Goal: Information Seeking & Learning: Compare options

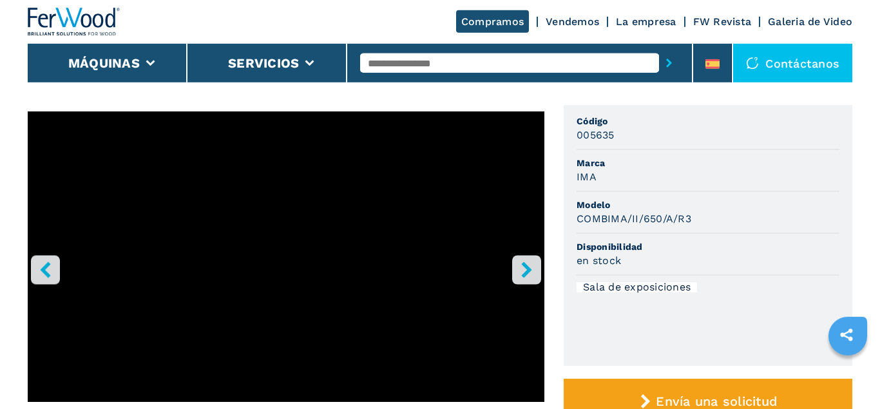
scroll to position [66, 0]
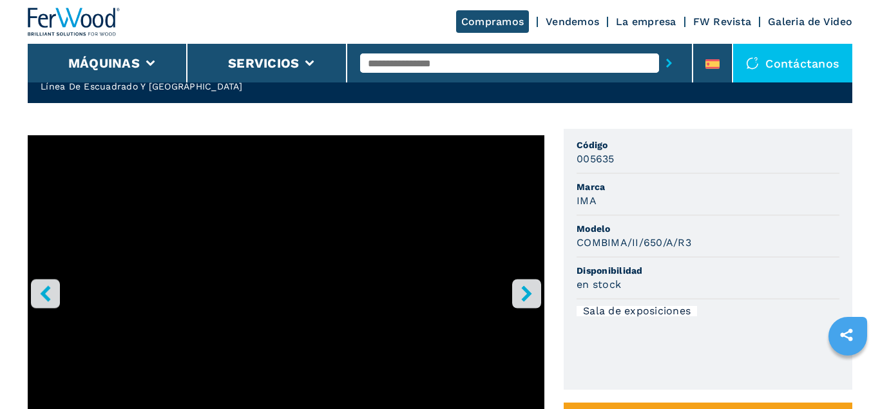
click at [533, 286] on icon "right-button" at bounding box center [526, 293] width 16 height 16
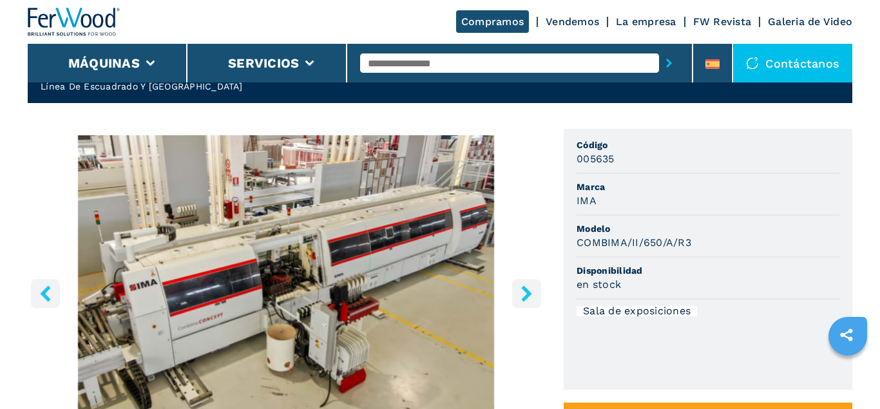
click at [533, 286] on icon "right-button" at bounding box center [526, 293] width 16 height 16
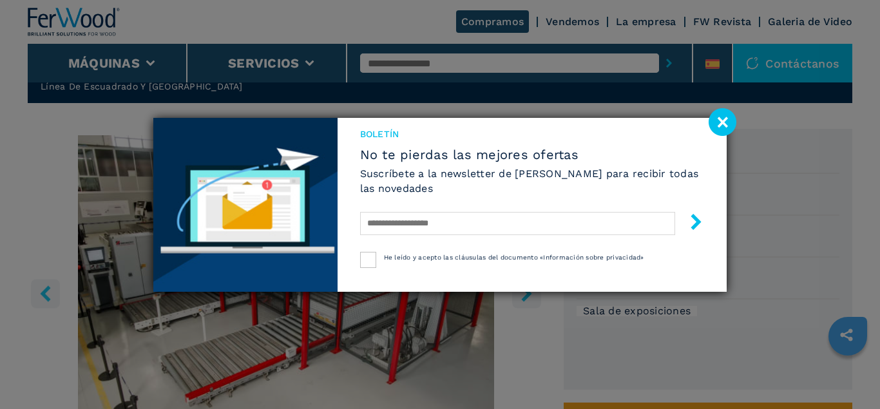
click at [718, 125] on image at bounding box center [722, 122] width 28 height 28
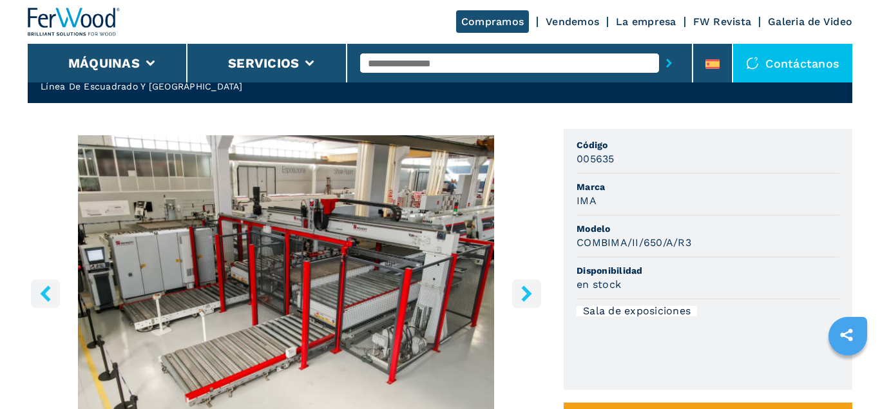
click at [524, 299] on icon "right-button" at bounding box center [526, 293] width 10 height 16
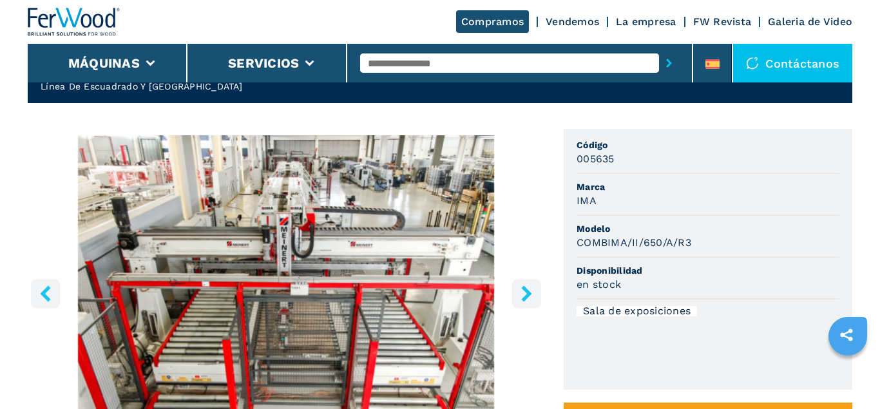
click at [529, 290] on icon "right-button" at bounding box center [526, 293] width 16 height 16
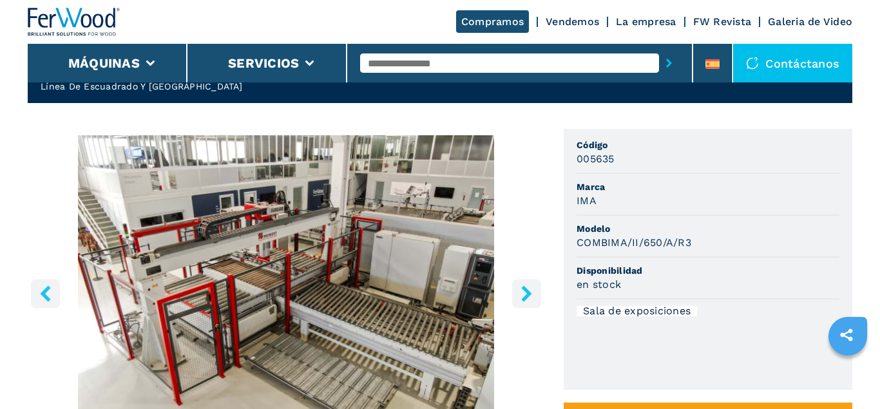
click at [522, 291] on icon "right-button" at bounding box center [526, 293] width 16 height 16
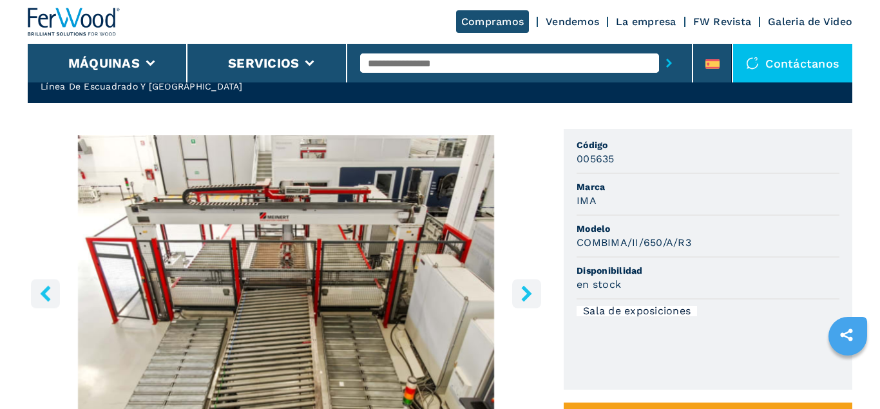
click at [522, 291] on icon "right-button" at bounding box center [526, 293] width 16 height 16
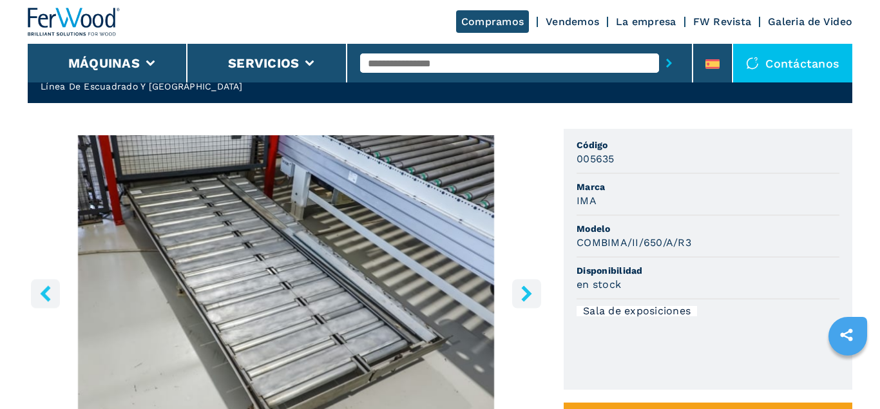
click at [522, 291] on icon "right-button" at bounding box center [526, 293] width 16 height 16
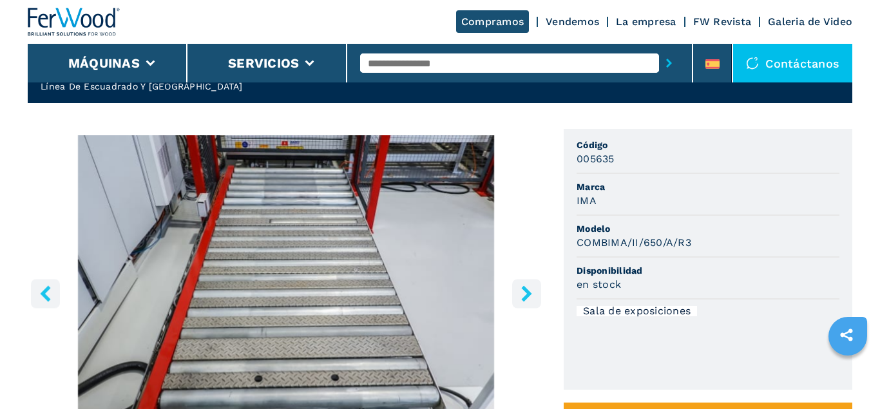
click at [522, 291] on icon "right-button" at bounding box center [526, 293] width 16 height 16
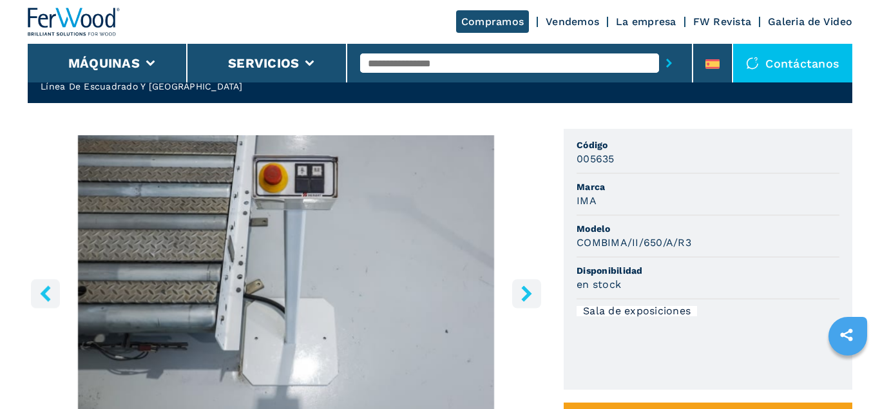
click at [522, 291] on icon "right-button" at bounding box center [526, 293] width 16 height 16
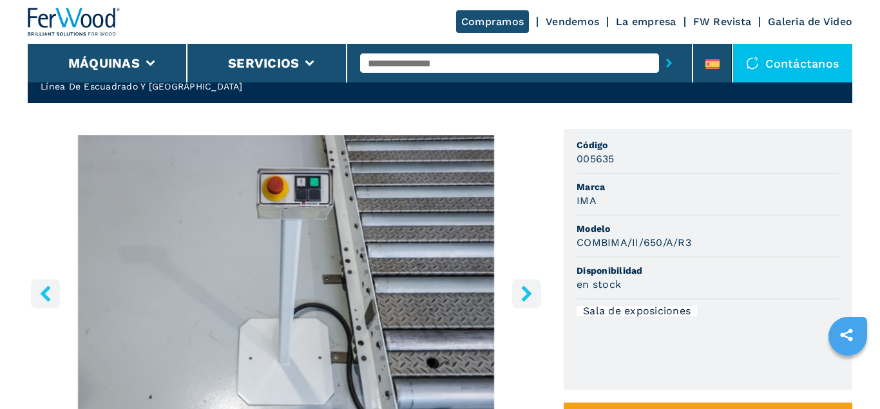
click at [522, 291] on icon "right-button" at bounding box center [526, 293] width 16 height 16
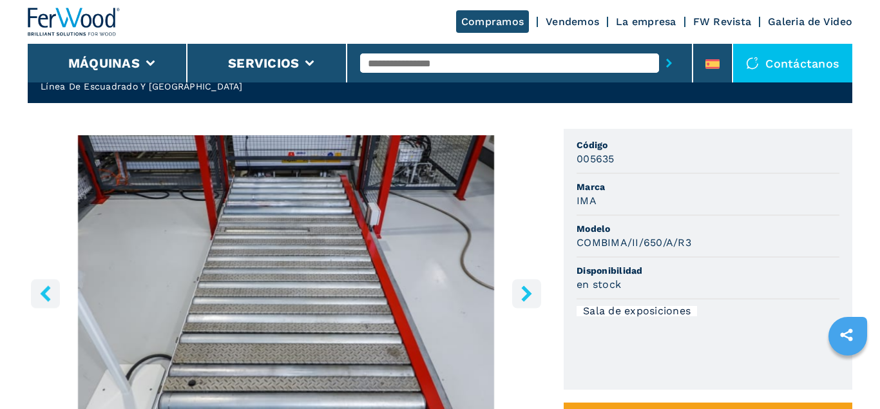
click at [522, 291] on icon "right-button" at bounding box center [526, 293] width 16 height 16
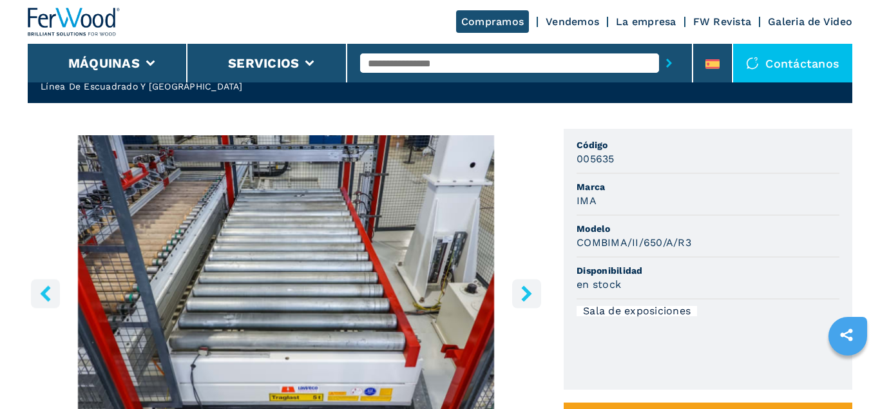
click at [522, 291] on icon "right-button" at bounding box center [526, 293] width 16 height 16
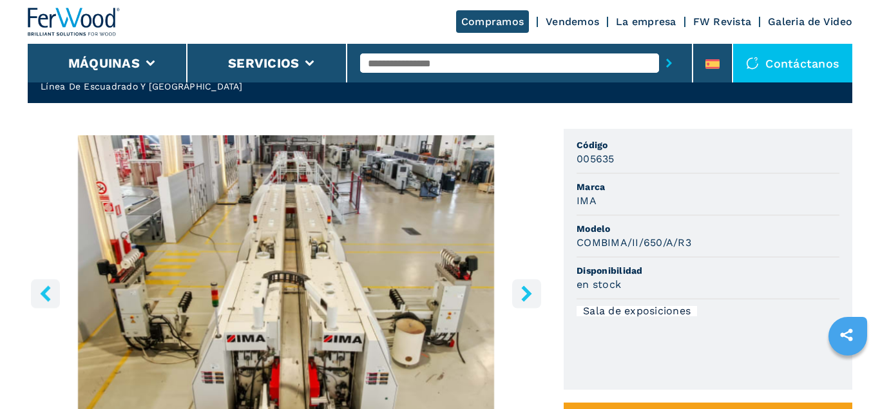
click at [522, 291] on icon "right-button" at bounding box center [526, 293] width 16 height 16
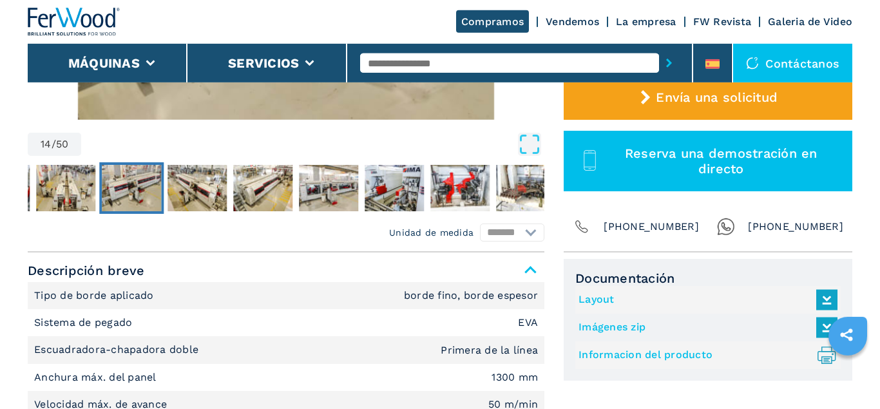
scroll to position [131, 0]
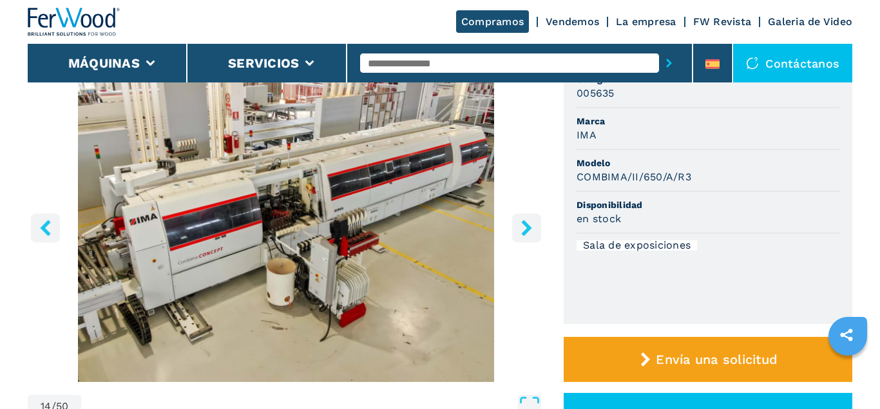
click at [515, 222] on button "right-button" at bounding box center [526, 227] width 29 height 29
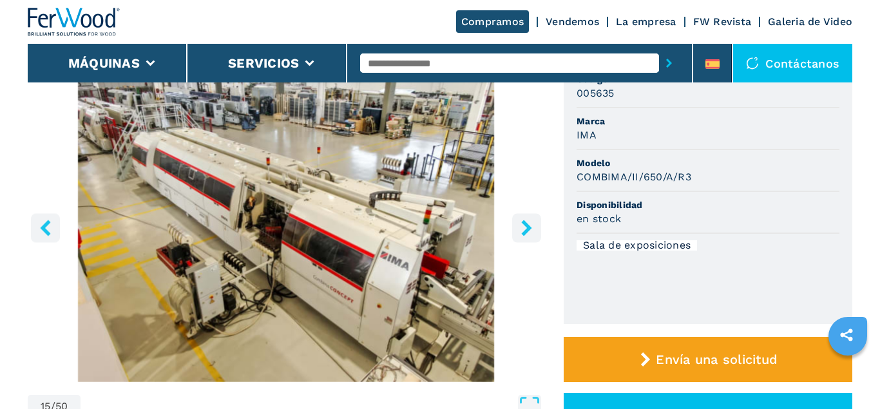
click at [524, 222] on icon "right-button" at bounding box center [526, 228] width 10 height 16
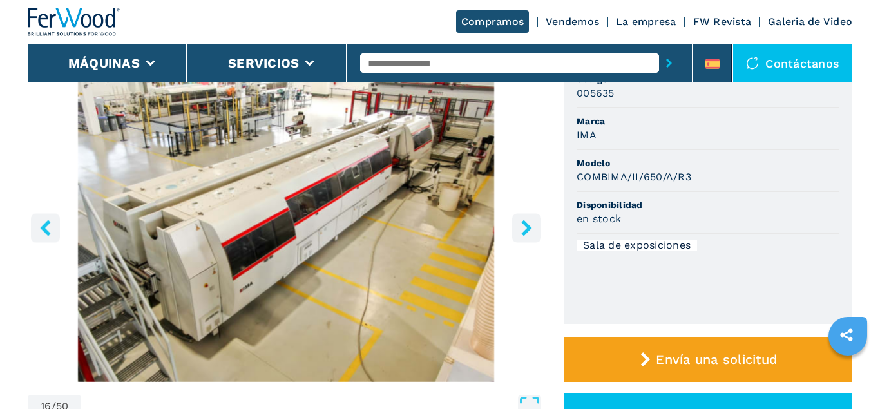
click at [524, 222] on icon "right-button" at bounding box center [526, 228] width 10 height 16
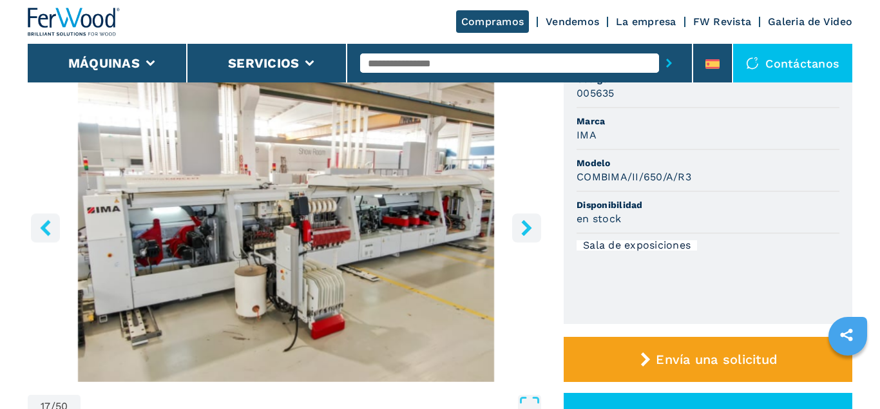
click at [524, 222] on icon "right-button" at bounding box center [526, 228] width 10 height 16
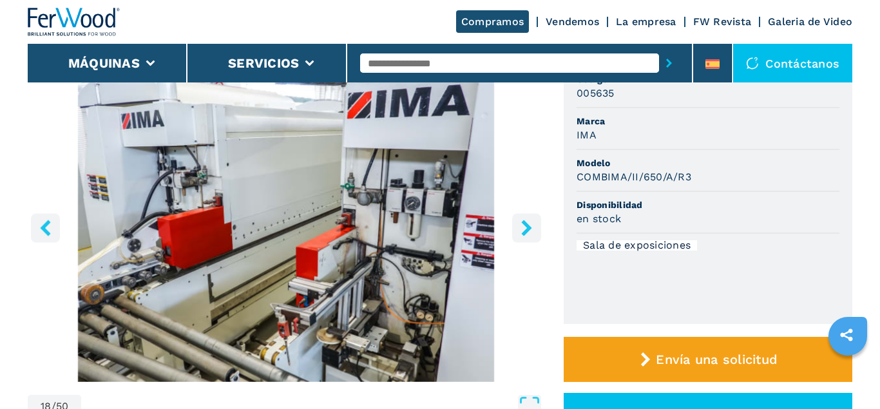
click at [524, 222] on icon "right-button" at bounding box center [526, 228] width 10 height 16
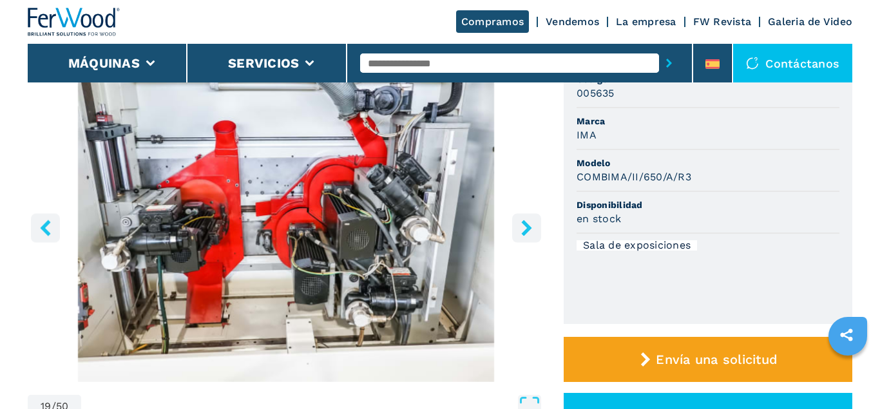
click at [524, 222] on icon "right-button" at bounding box center [526, 228] width 10 height 16
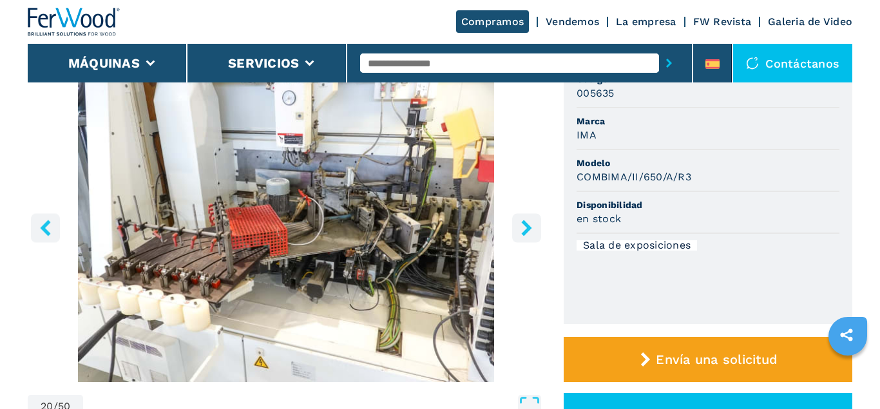
click at [524, 222] on icon "right-button" at bounding box center [526, 228] width 10 height 16
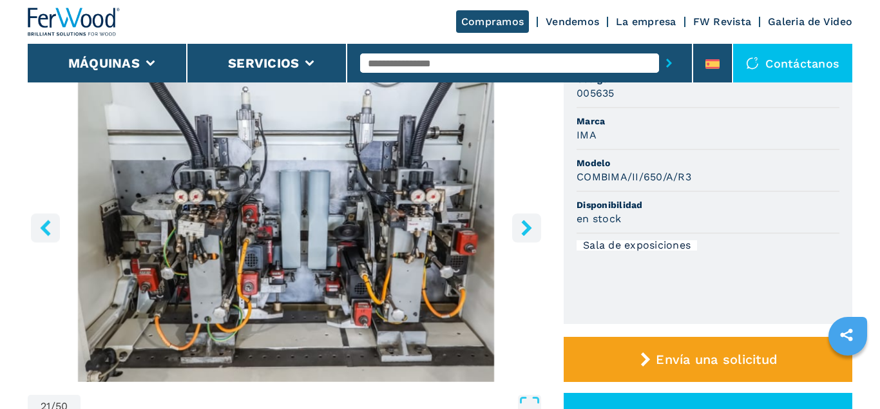
click at [524, 222] on icon "right-button" at bounding box center [526, 228] width 10 height 16
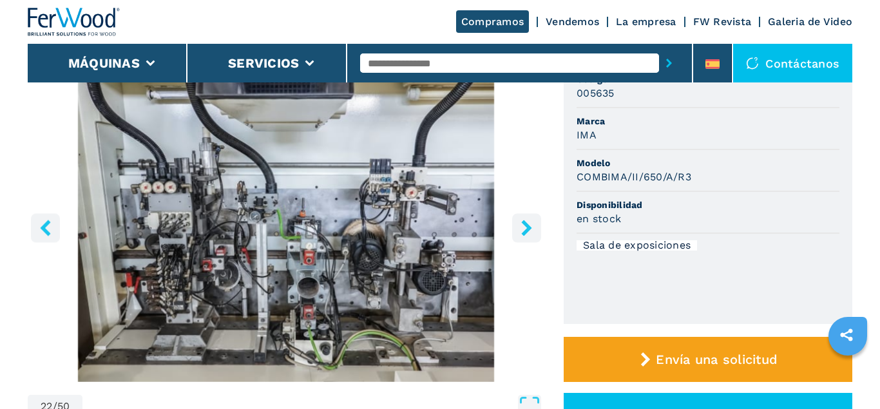
click at [524, 222] on icon "right-button" at bounding box center [526, 228] width 10 height 16
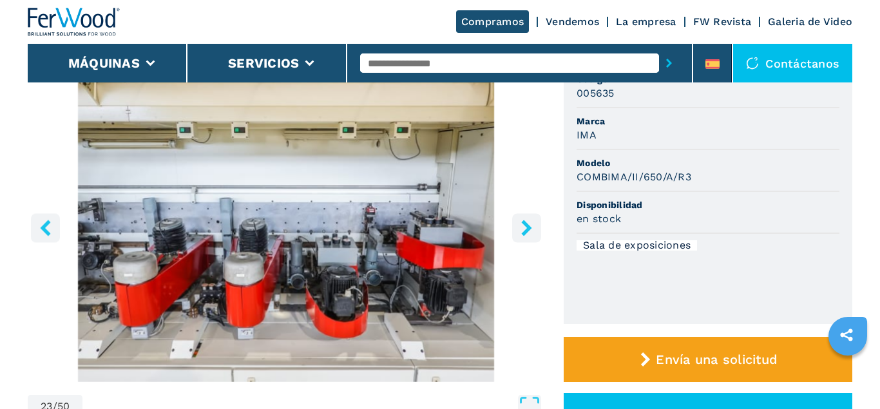
click at [524, 222] on icon "right-button" at bounding box center [526, 228] width 10 height 16
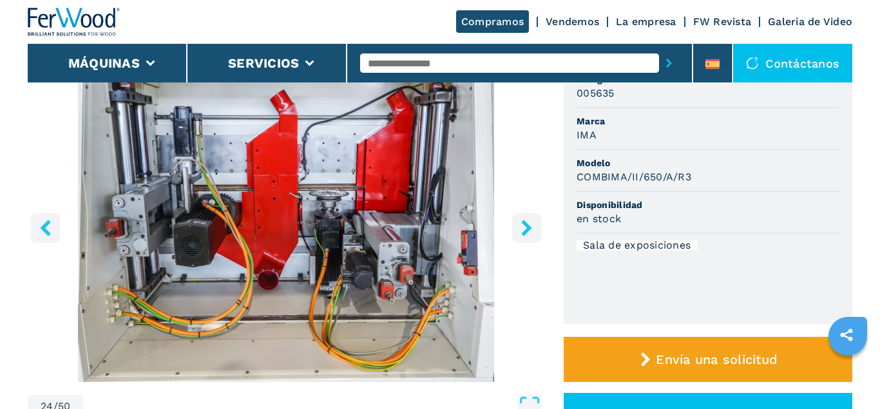
click at [524, 222] on icon "right-button" at bounding box center [526, 228] width 10 height 16
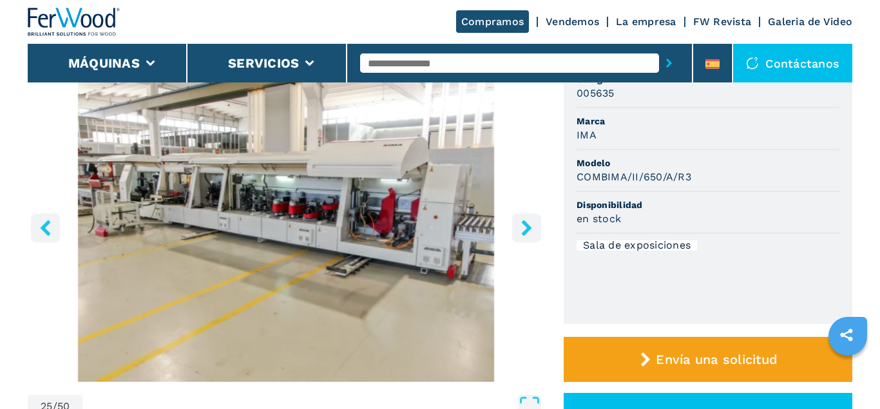
click at [524, 222] on icon "right-button" at bounding box center [526, 228] width 10 height 16
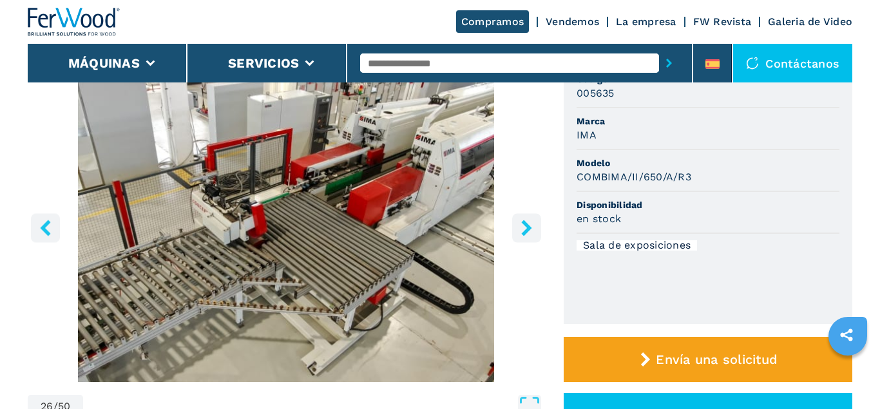
click at [524, 222] on icon "right-button" at bounding box center [526, 228] width 10 height 16
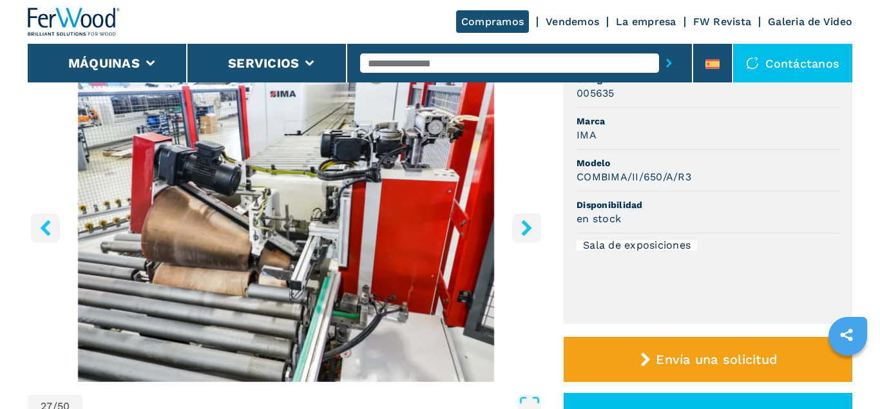
click at [524, 222] on icon "right-button" at bounding box center [526, 228] width 10 height 16
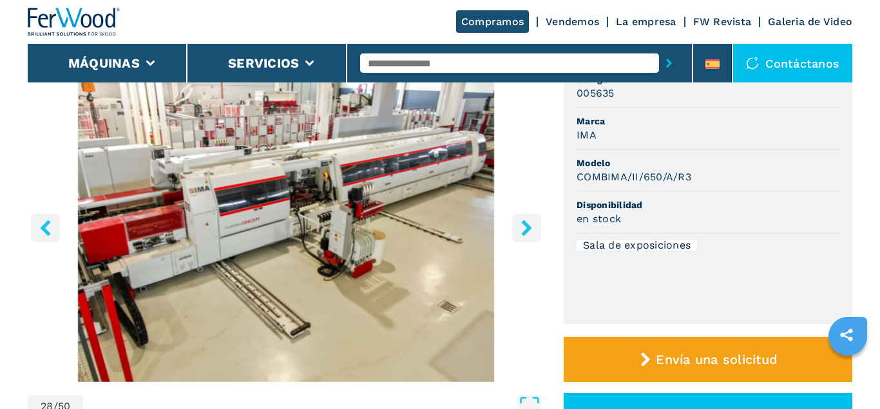
click at [524, 222] on icon "right-button" at bounding box center [526, 228] width 10 height 16
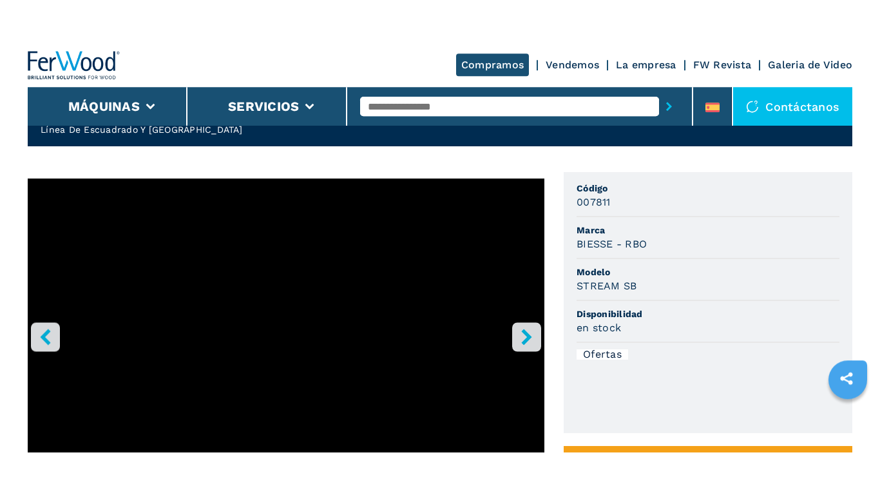
scroll to position [131, 0]
